Goal: Check status

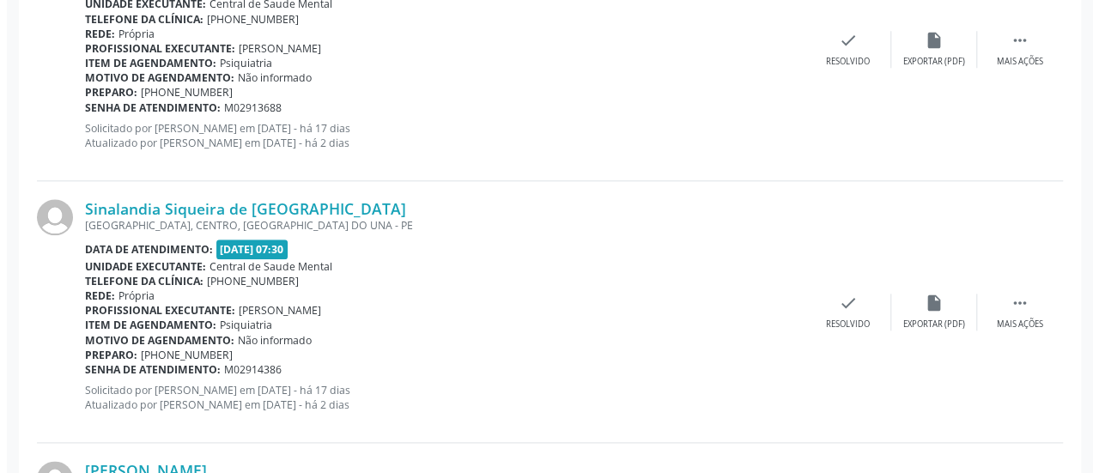
scroll to position [1116, 0]
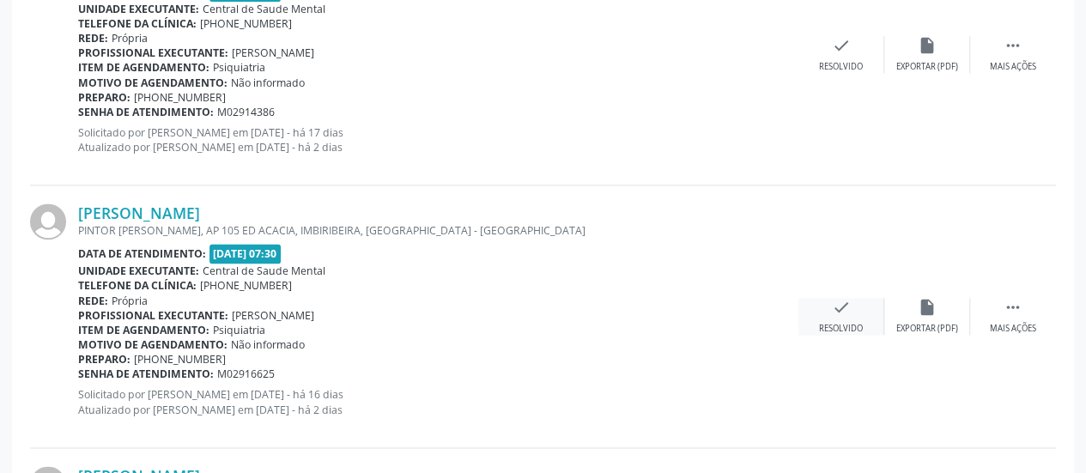
click at [839, 308] on icon "check" at bounding box center [841, 307] width 19 height 19
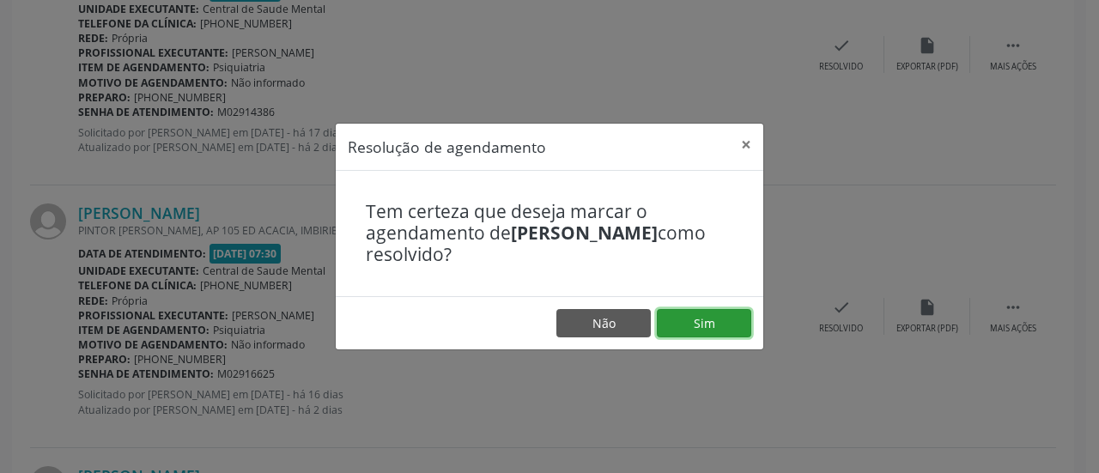
click at [730, 327] on button "Sim" at bounding box center [704, 323] width 94 height 29
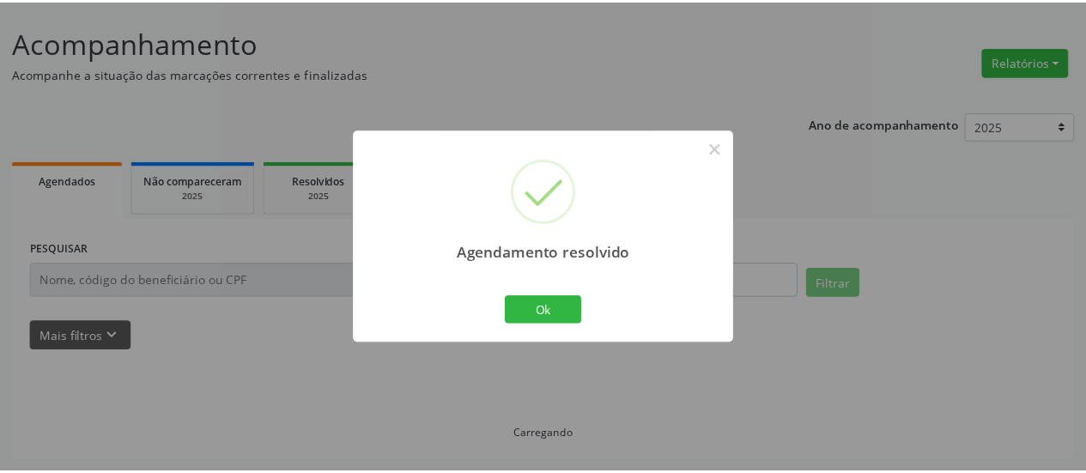
scroll to position [94, 0]
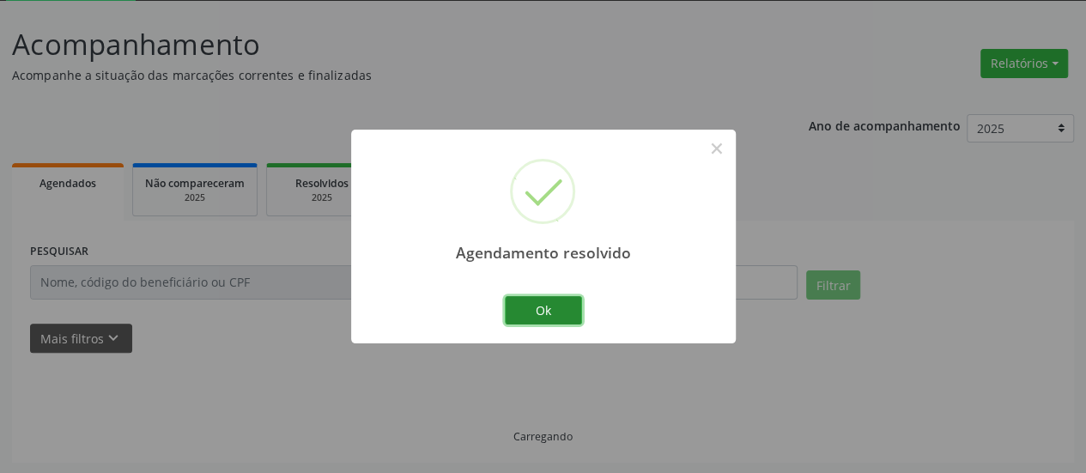
click at [553, 303] on button "Ok" at bounding box center [543, 310] width 77 height 29
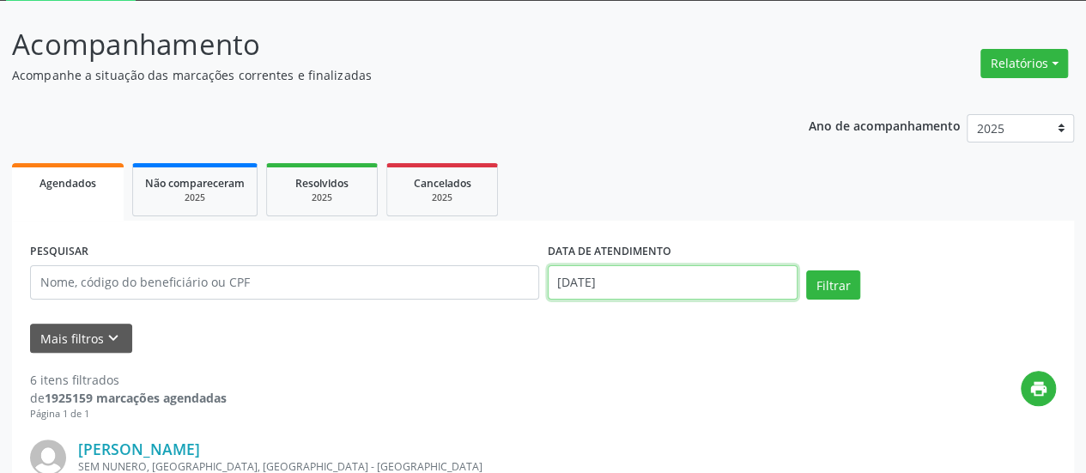
click at [584, 290] on input "[DATE]" at bounding box center [673, 282] width 250 height 34
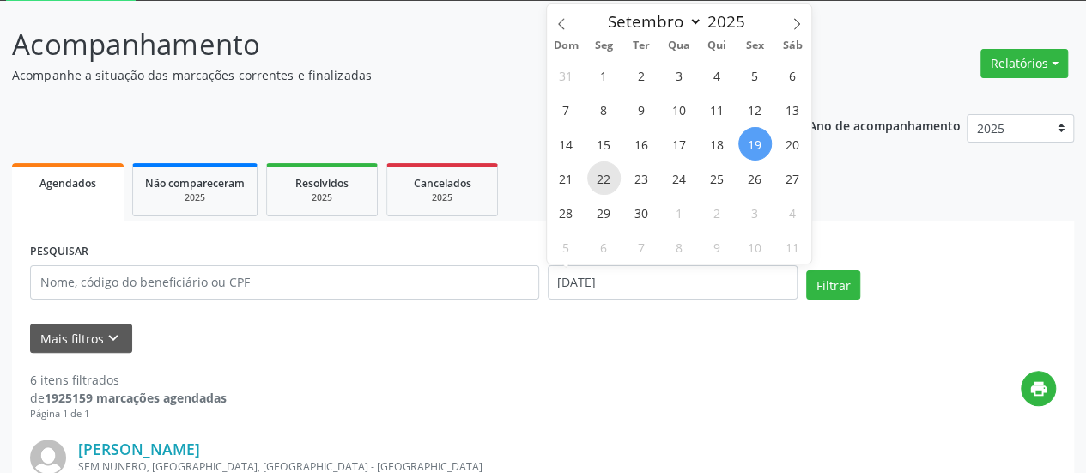
click at [600, 171] on span "22" at bounding box center [603, 177] width 33 height 33
type input "22/09/2025"
click at [600, 171] on span "22" at bounding box center [603, 177] width 33 height 33
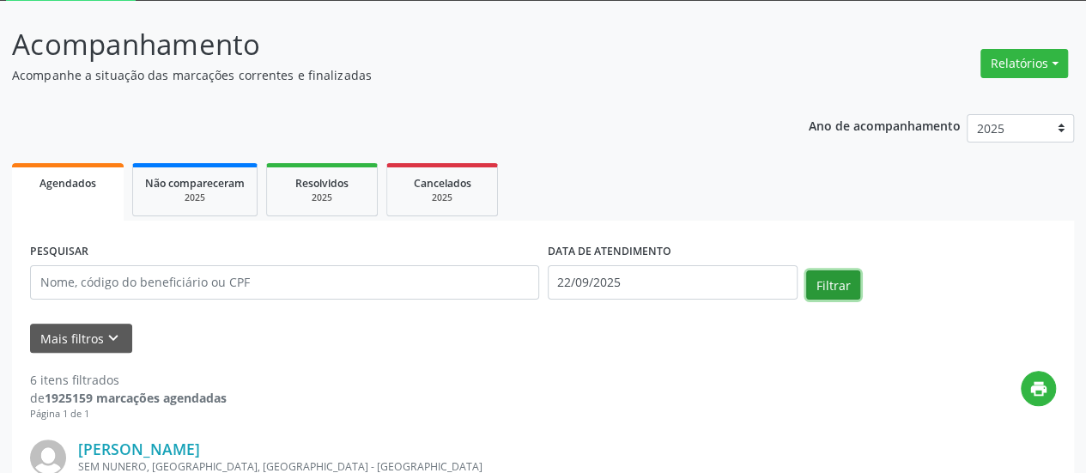
click at [817, 280] on button "Filtrar" at bounding box center [833, 284] width 54 height 29
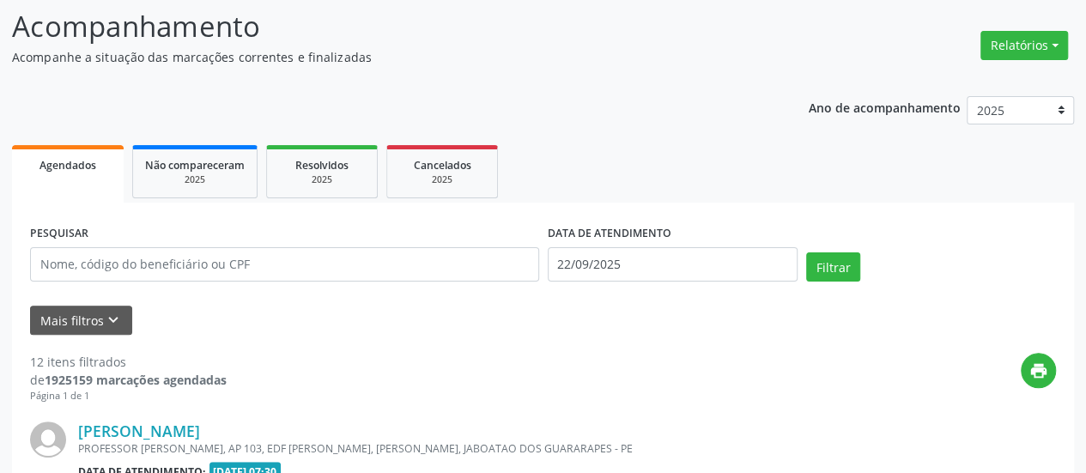
scroll to position [197, 0]
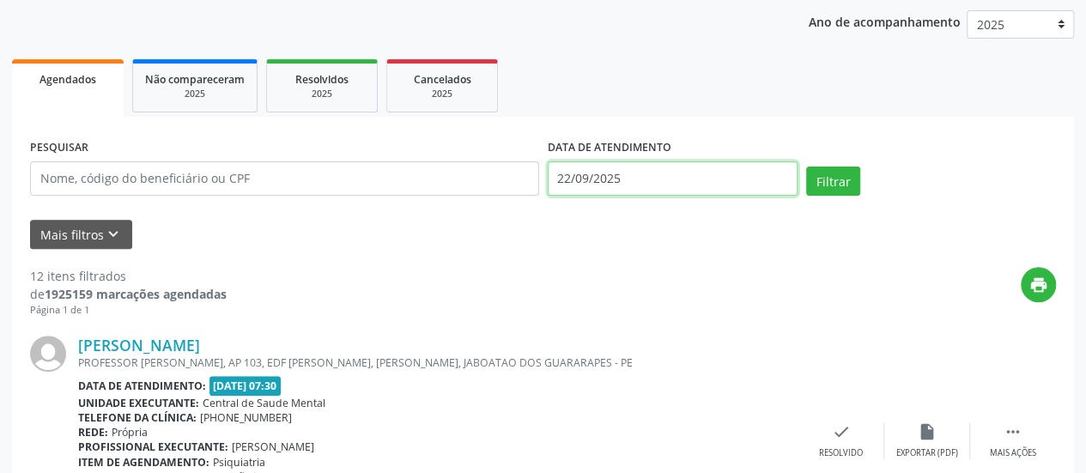
click at [568, 175] on input "22/09/2025" at bounding box center [673, 178] width 250 height 34
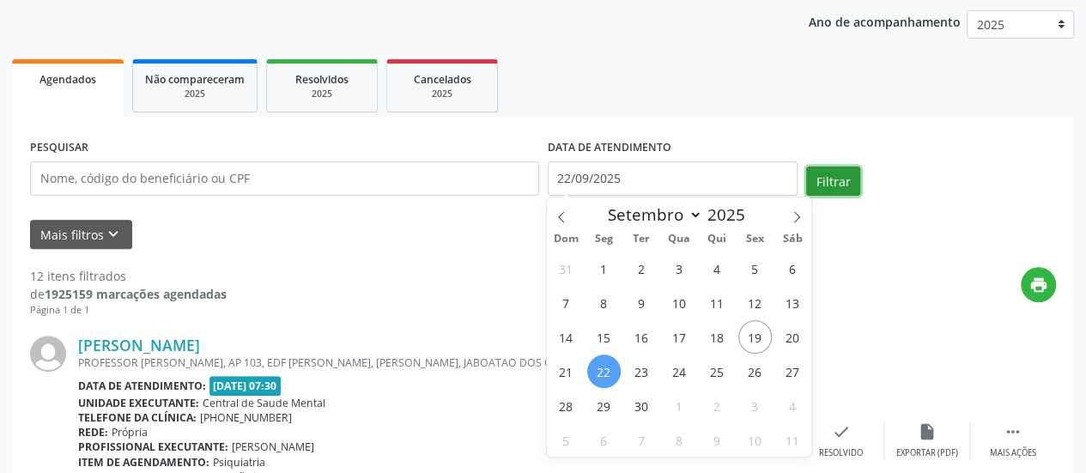
click at [840, 185] on button "Filtrar" at bounding box center [833, 181] width 54 height 29
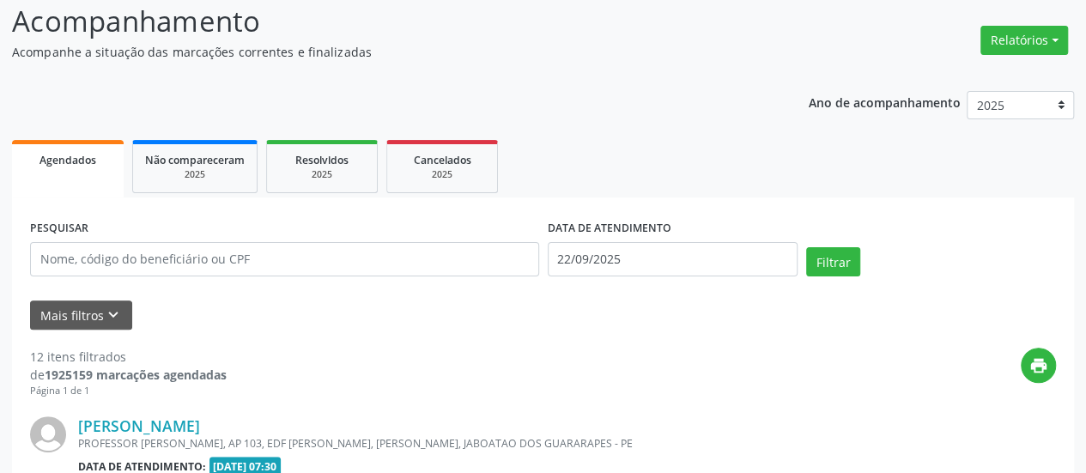
scroll to position [31, 0]
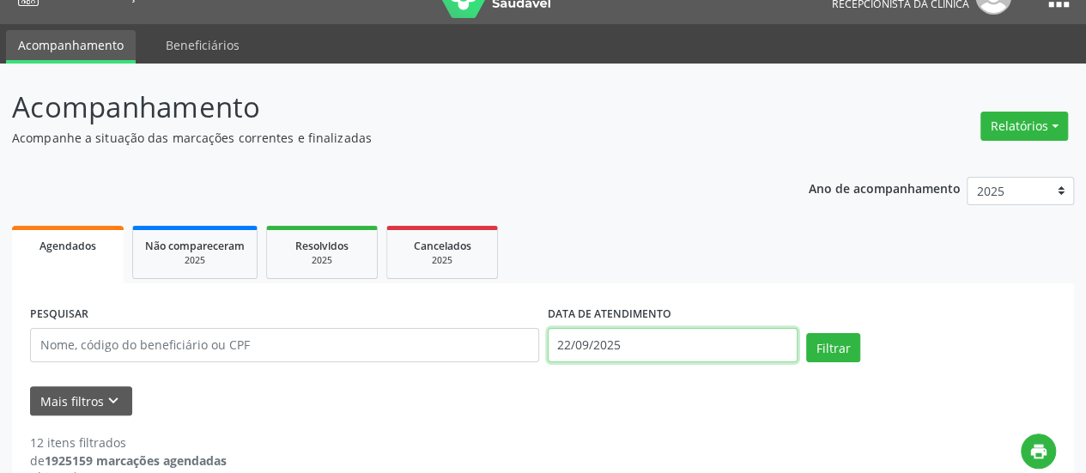
click at [581, 350] on input "22/09/2025" at bounding box center [673, 345] width 250 height 34
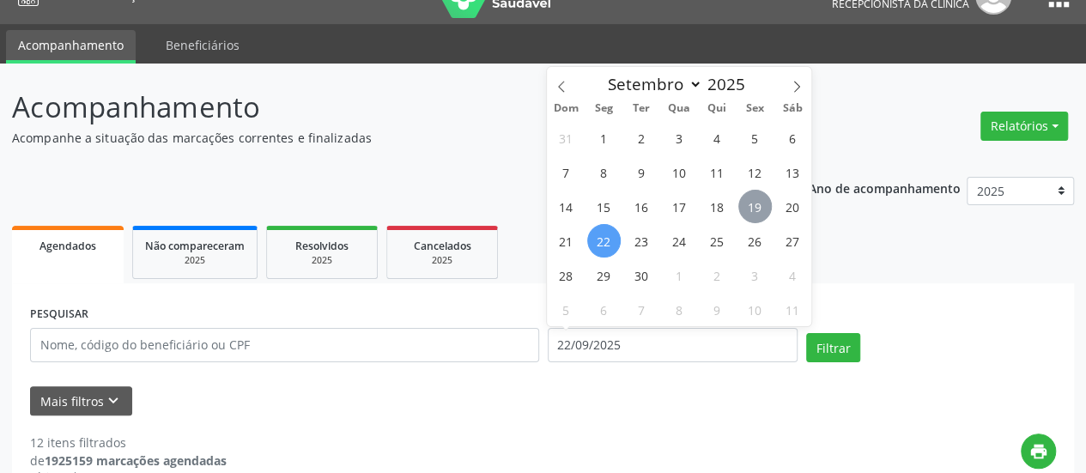
click at [754, 204] on span "19" at bounding box center [754, 206] width 33 height 33
type input "[DATE]"
drag, startPoint x: 754, startPoint y: 204, endPoint x: 821, endPoint y: 255, distance: 84.0
click at [757, 208] on span "19" at bounding box center [754, 206] width 33 height 33
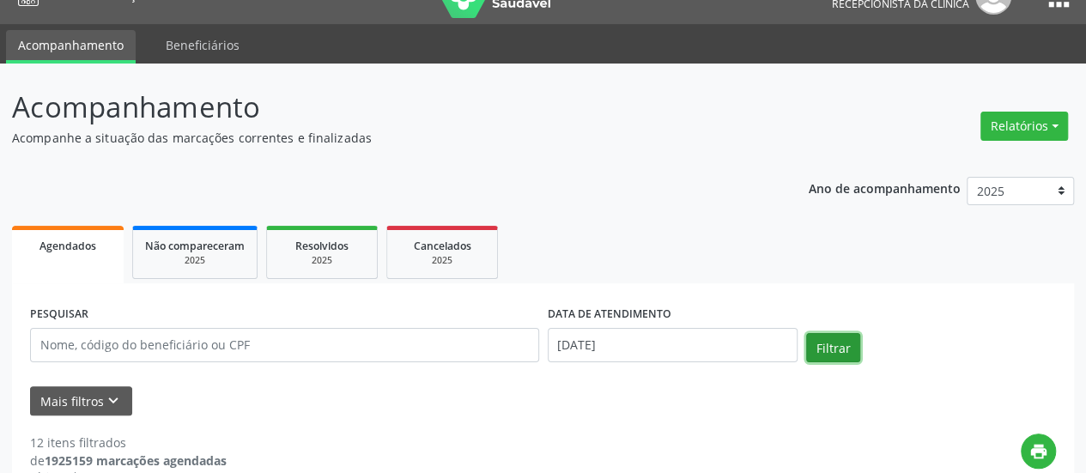
click at [846, 347] on button "Filtrar" at bounding box center [833, 347] width 54 height 29
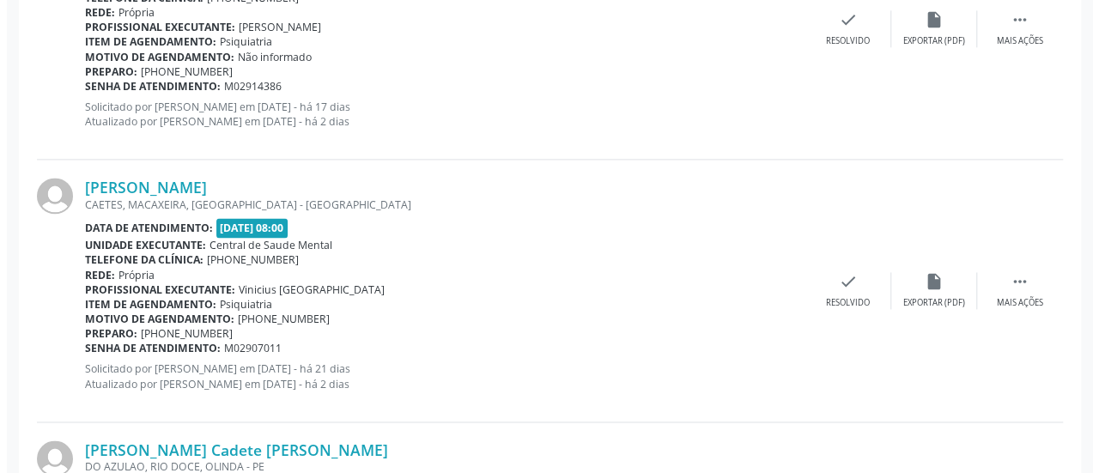
scroll to position [970, 0]
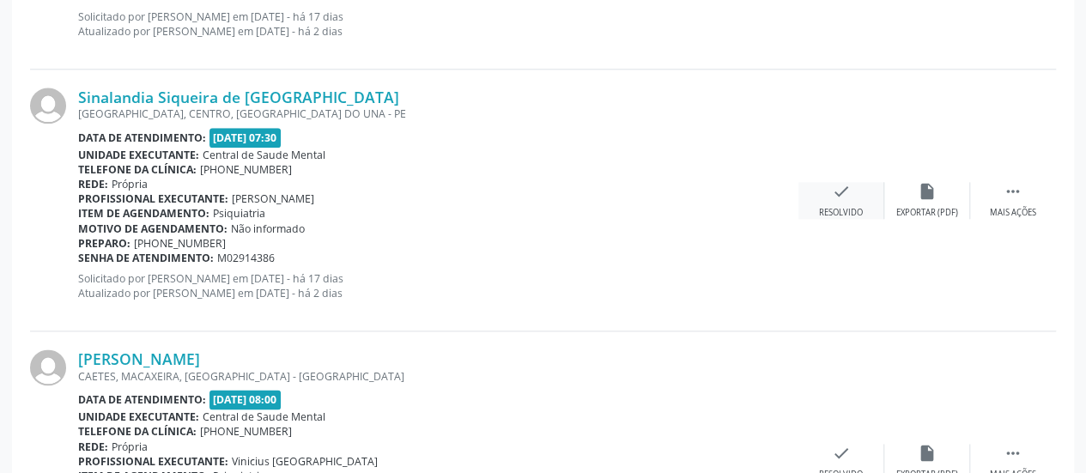
click at [835, 207] on div "Resolvido" at bounding box center [841, 213] width 44 height 12
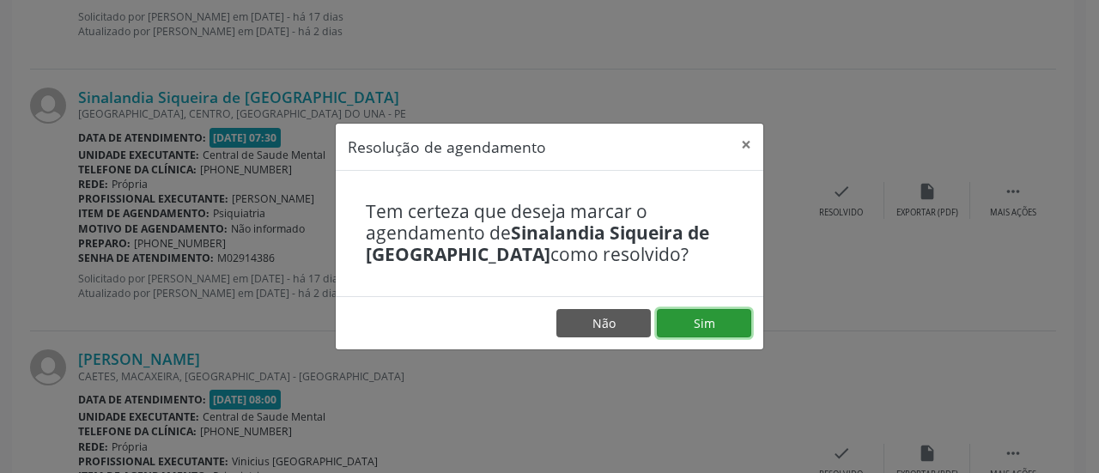
click at [706, 322] on button "Sim" at bounding box center [704, 323] width 94 height 29
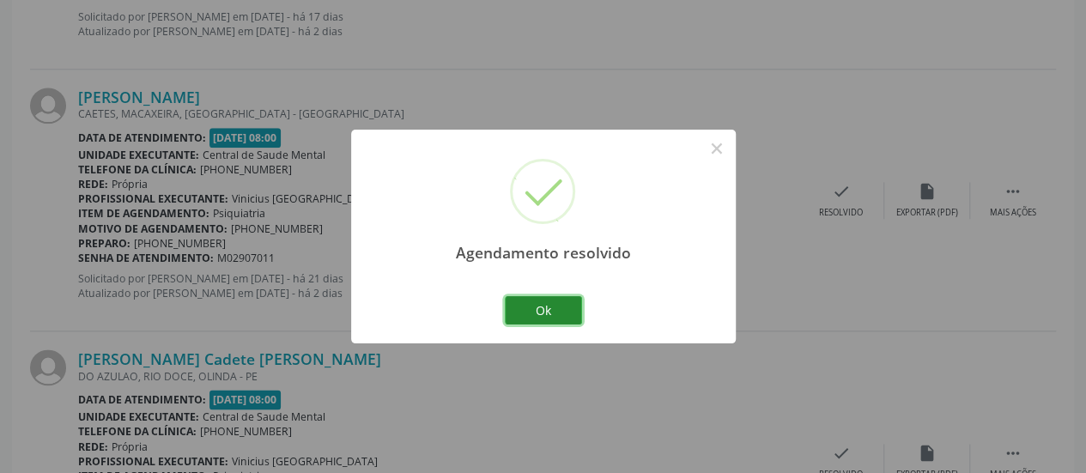
click at [538, 320] on button "Ok" at bounding box center [543, 310] width 77 height 29
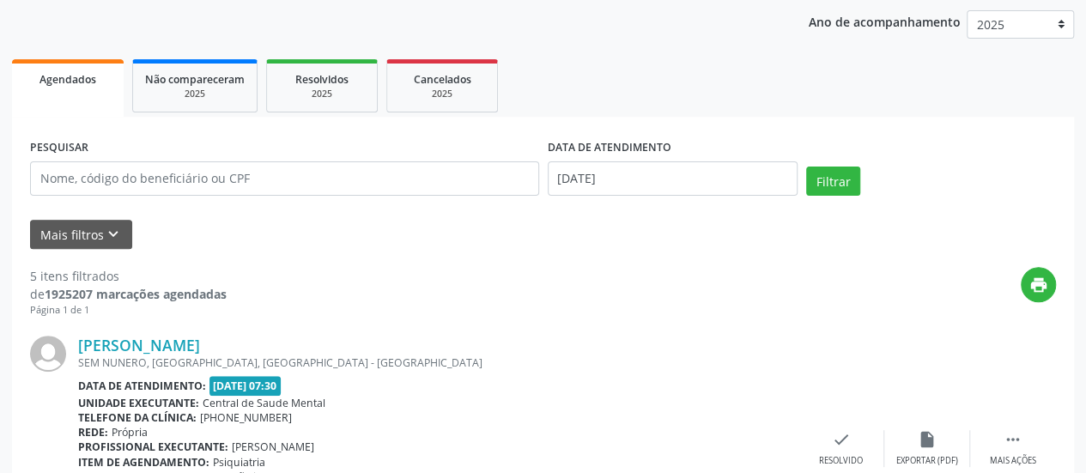
scroll to position [0, 0]
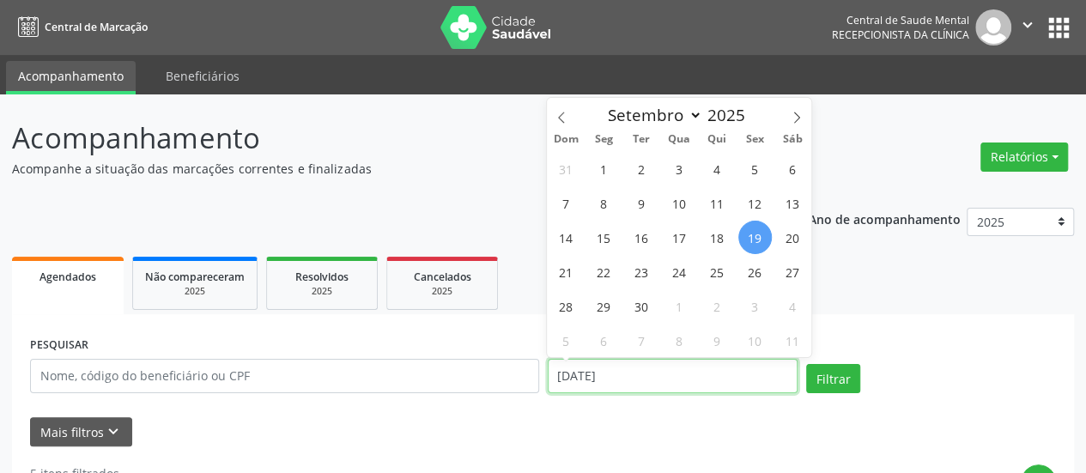
click at [595, 364] on input "[DATE]" at bounding box center [673, 376] width 250 height 34
click at [589, 264] on span "22" at bounding box center [603, 271] width 33 height 33
type input "22/09/2025"
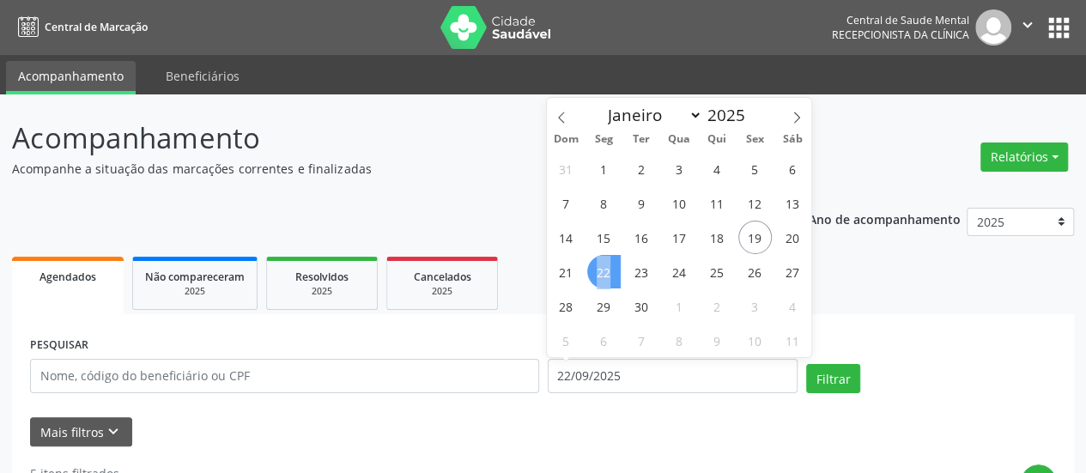
click at [589, 264] on span "22" at bounding box center [603, 271] width 33 height 33
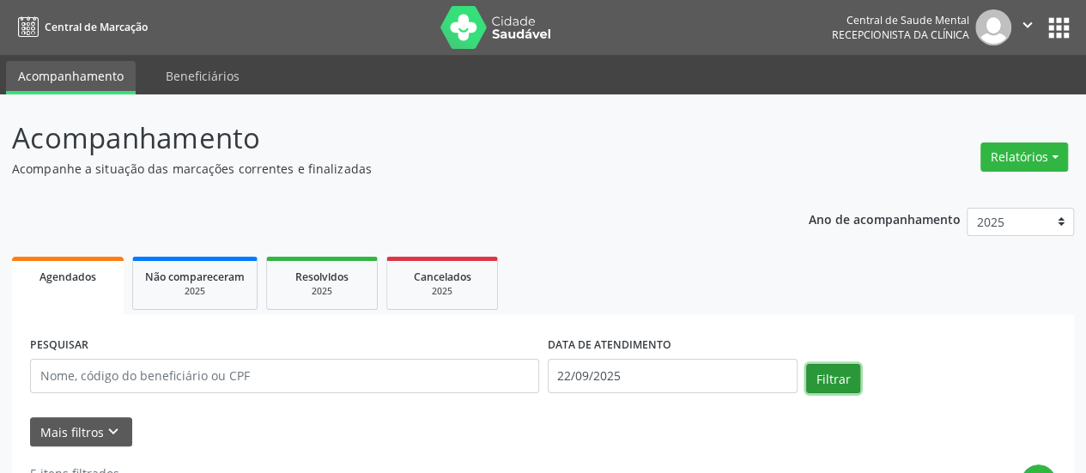
click at [840, 374] on button "Filtrar" at bounding box center [833, 378] width 54 height 29
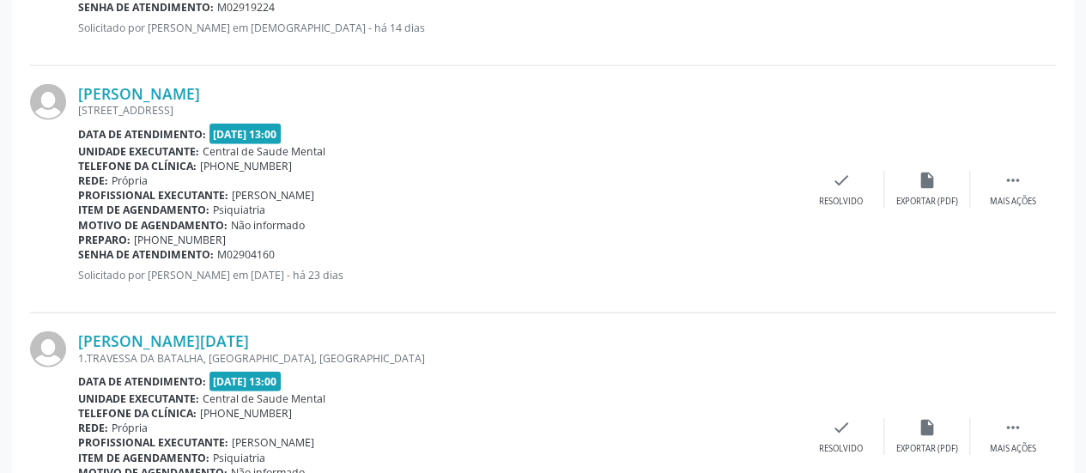
scroll to position [2233, 0]
